Goal: Task Accomplishment & Management: Manage account settings

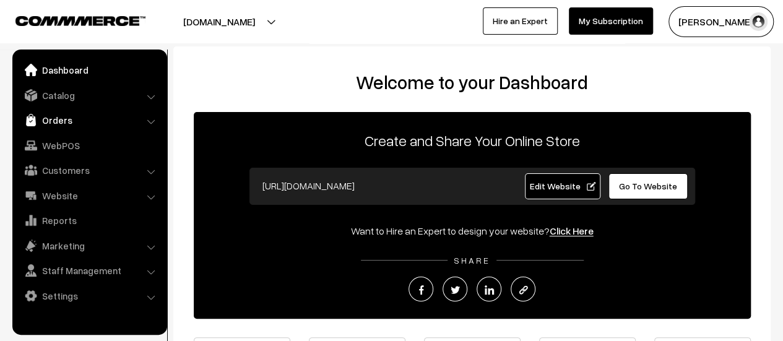
click at [59, 124] on link "Orders" at bounding box center [88, 120] width 147 height 22
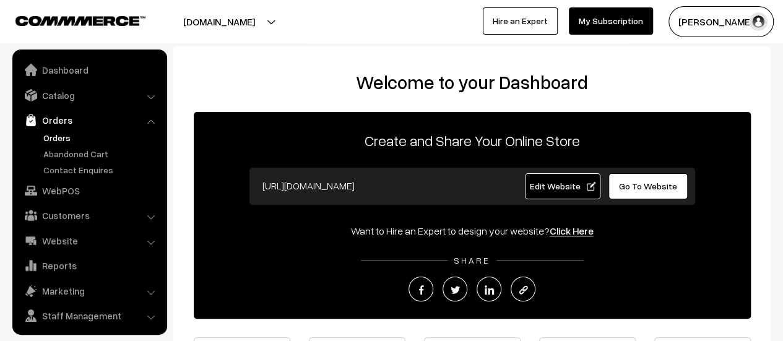
click at [58, 136] on link "Orders" at bounding box center [101, 137] width 123 height 13
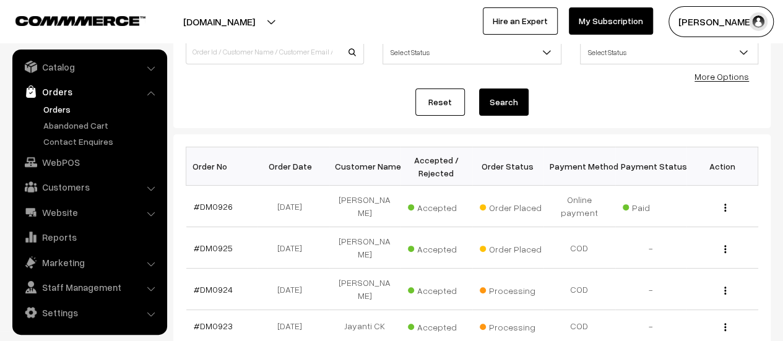
scroll to position [106, 0]
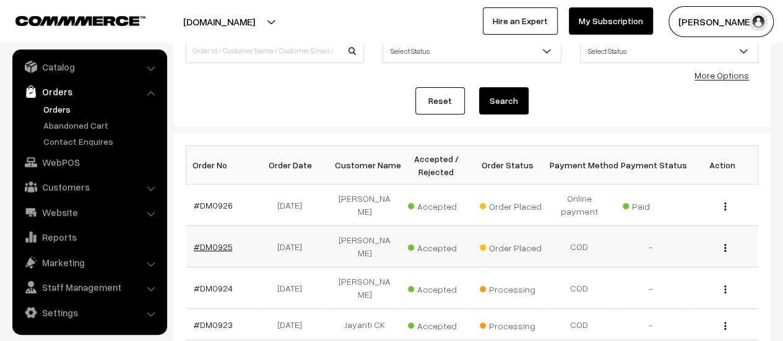
click at [214, 241] on link "#DM0925" at bounding box center [213, 246] width 39 height 11
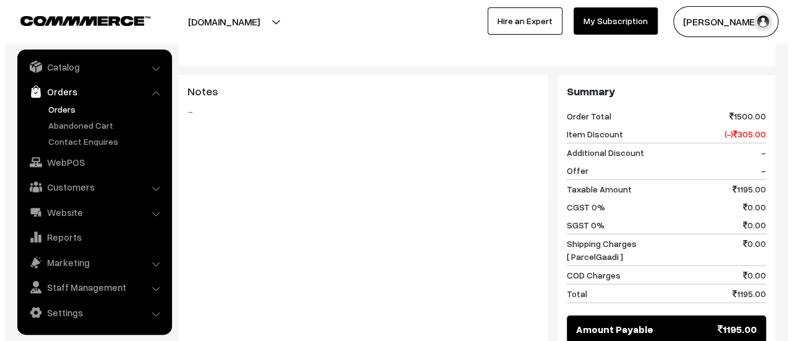
scroll to position [1322, 0]
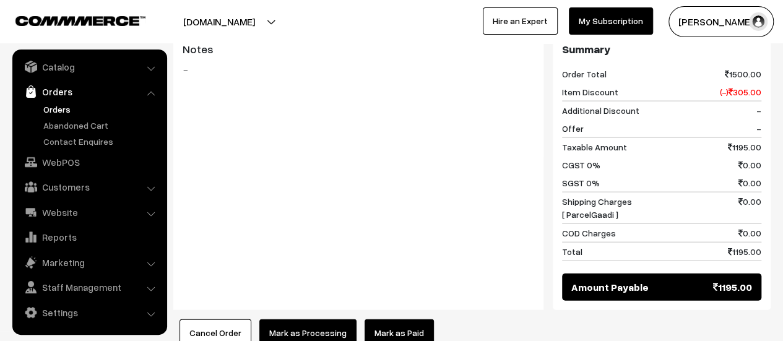
click at [298, 319] on button "Mark as Processing" at bounding box center [307, 332] width 97 height 27
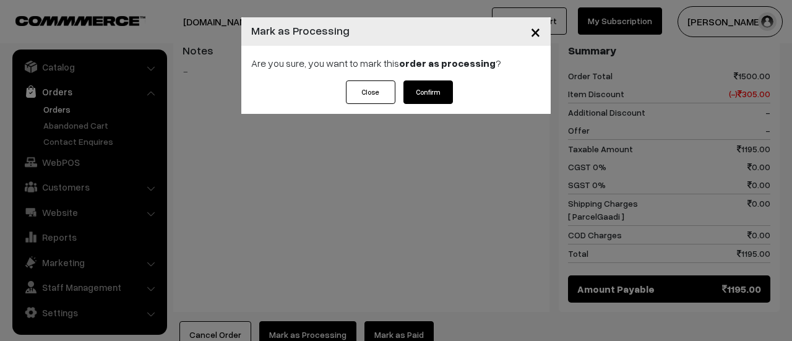
click at [422, 90] on button "Confirm" at bounding box center [429, 92] width 50 height 24
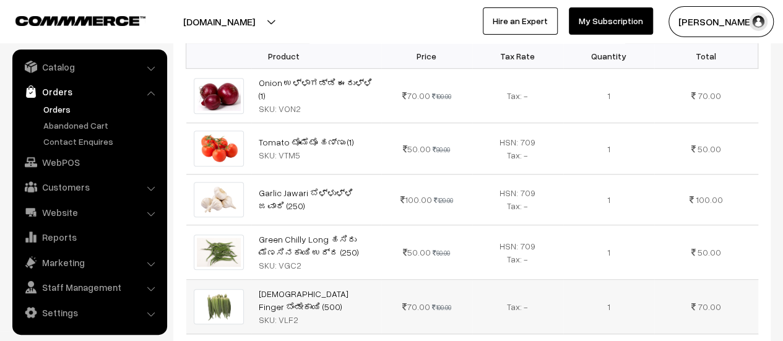
scroll to position [374, 0]
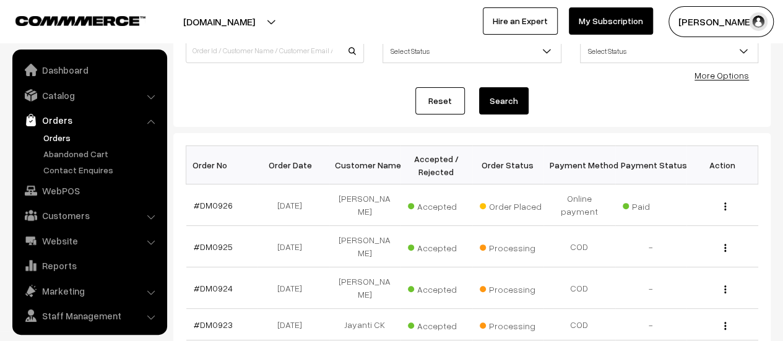
scroll to position [28, 0]
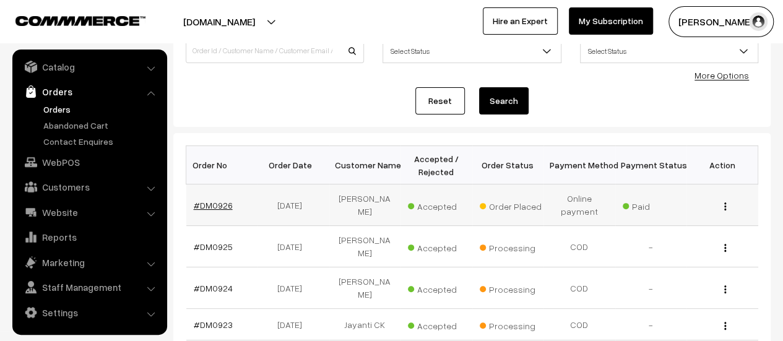
click at [212, 204] on link "#DM0926" at bounding box center [213, 205] width 39 height 11
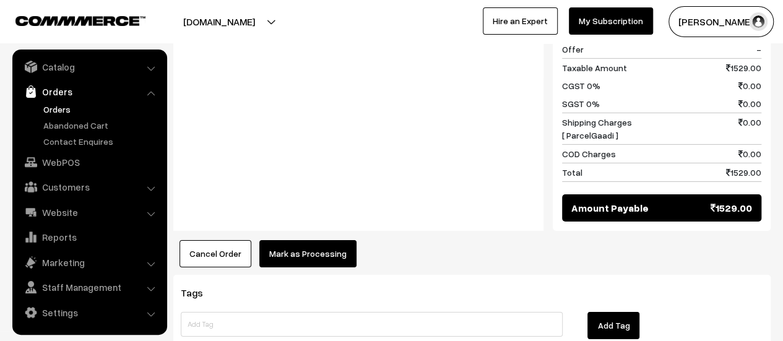
scroll to position [1978, 0]
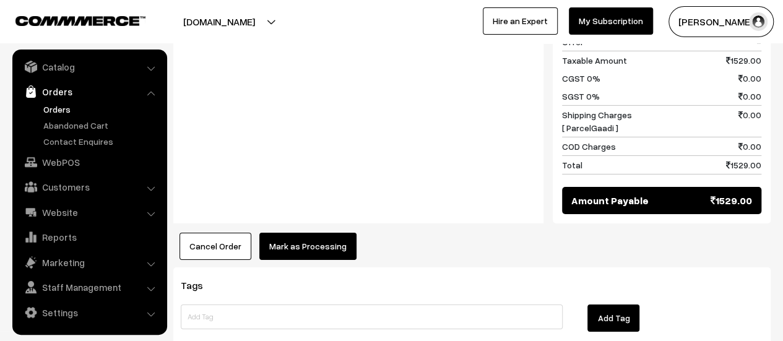
click at [308, 233] on button "Mark as Processing" at bounding box center [307, 246] width 97 height 27
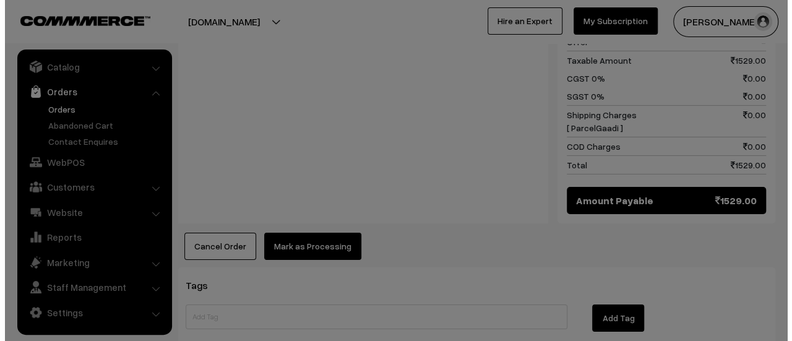
scroll to position [1979, 0]
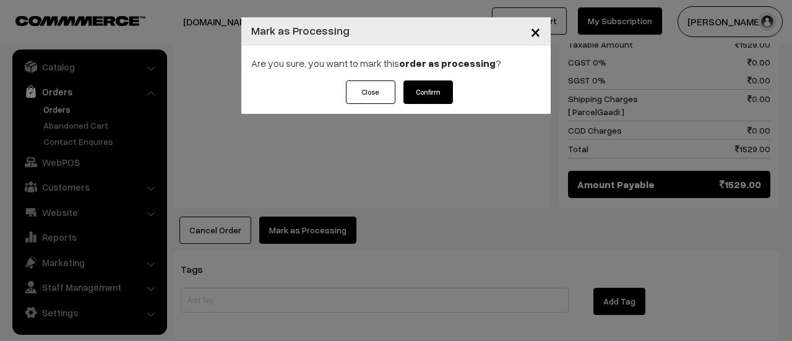
click at [439, 93] on button "Confirm" at bounding box center [429, 92] width 50 height 24
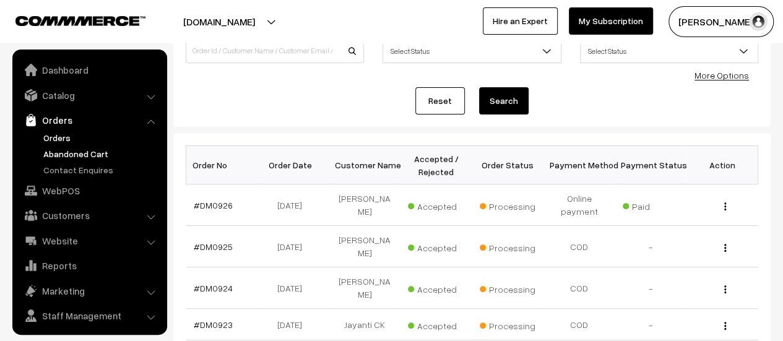
scroll to position [28, 0]
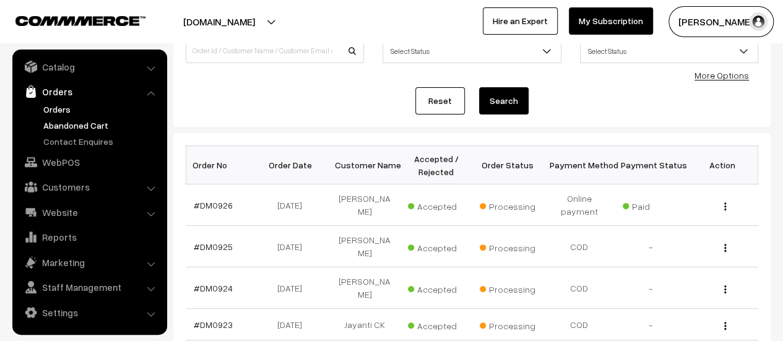
click at [54, 121] on link "Abandoned Cart" at bounding box center [101, 125] width 123 height 13
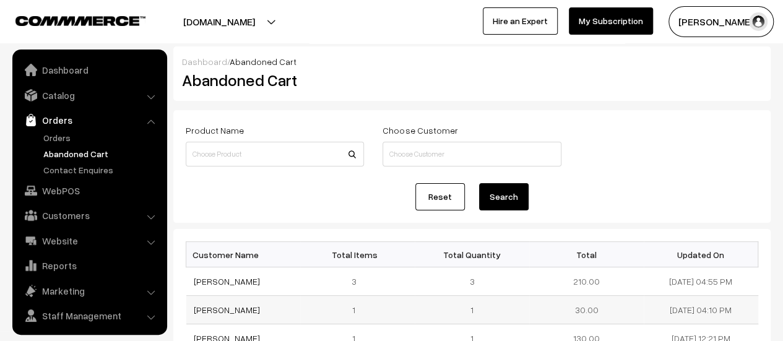
scroll to position [28, 0]
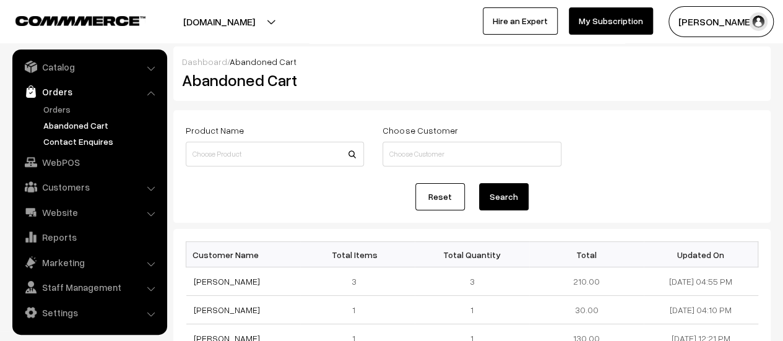
click at [68, 135] on link "Contact Enquires" at bounding box center [101, 141] width 123 height 13
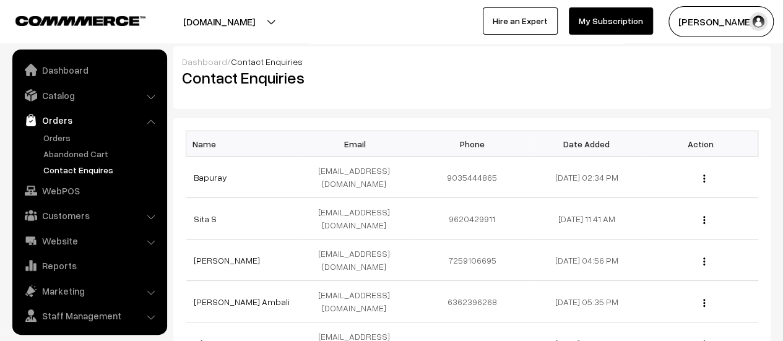
scroll to position [28, 0]
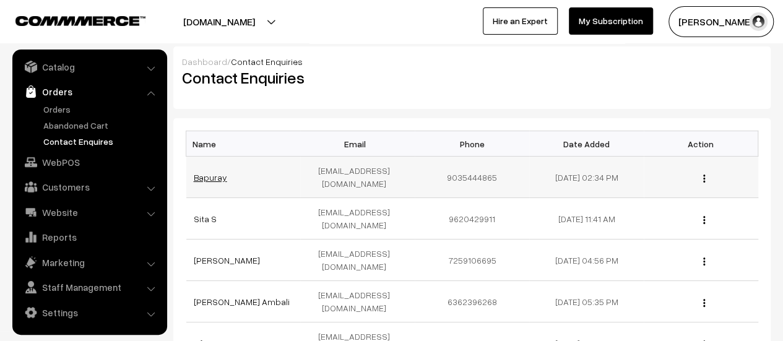
click at [201, 172] on link "Bapuray" at bounding box center [210, 177] width 33 height 11
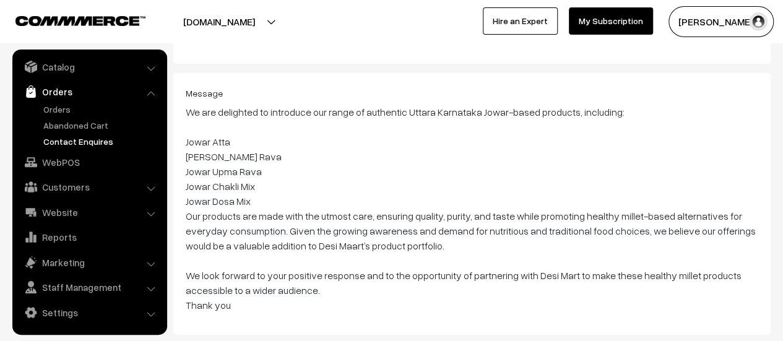
scroll to position [115, 0]
click at [196, 67] on div "Dashboard / View Enquiry View Enquiry Go Back Name [GEOGRAPHIC_DATA] Email [EMA…" at bounding box center [471, 133] width 597 height 404
